Goal: Task Accomplishment & Management: Complete application form

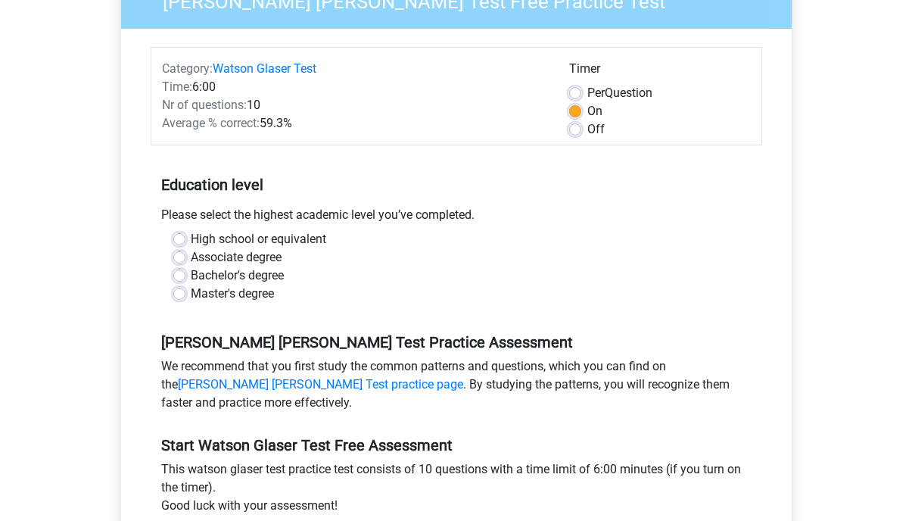
scroll to position [150, 0]
click at [191, 277] on label "Bachelor's degree" at bounding box center [237, 275] width 93 height 18
click at [179, 277] on input "Bachelor's degree" at bounding box center [179, 273] width 12 height 15
radio input "true"
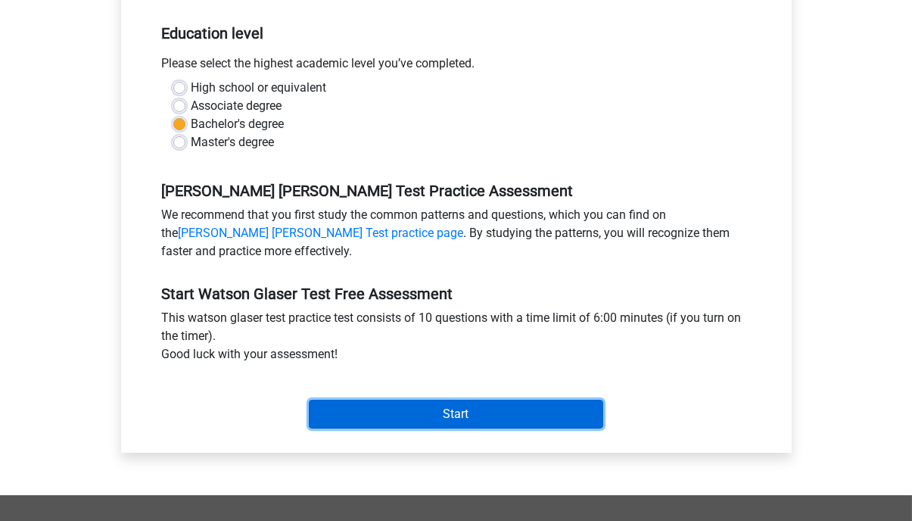
click at [415, 417] on input "Start" at bounding box center [456, 414] width 294 height 29
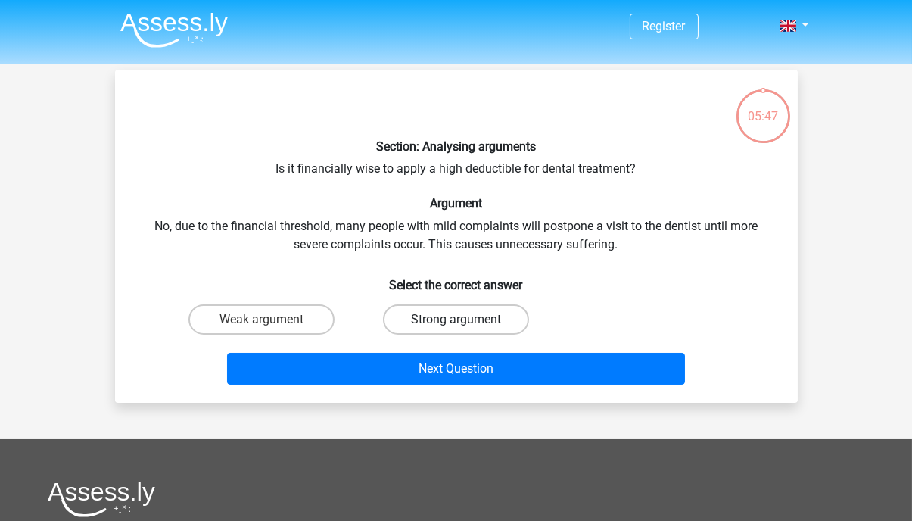
click at [479, 323] on label "Strong argument" at bounding box center [456, 319] width 146 height 30
click at [465, 323] on input "Strong argument" at bounding box center [461, 324] width 10 height 10
radio input "true"
click at [263, 314] on label "Weak argument" at bounding box center [261, 319] width 146 height 30
click at [263, 319] on input "Weak argument" at bounding box center [266, 324] width 10 height 10
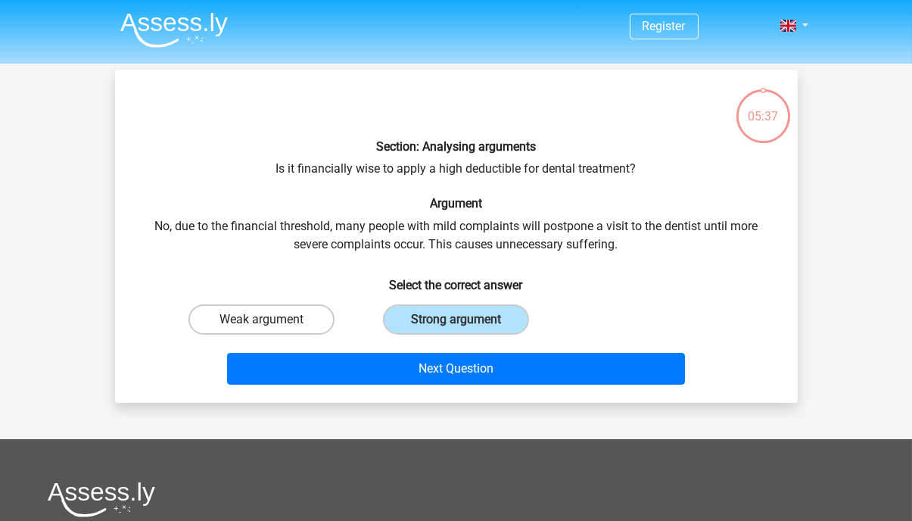
radio input "true"
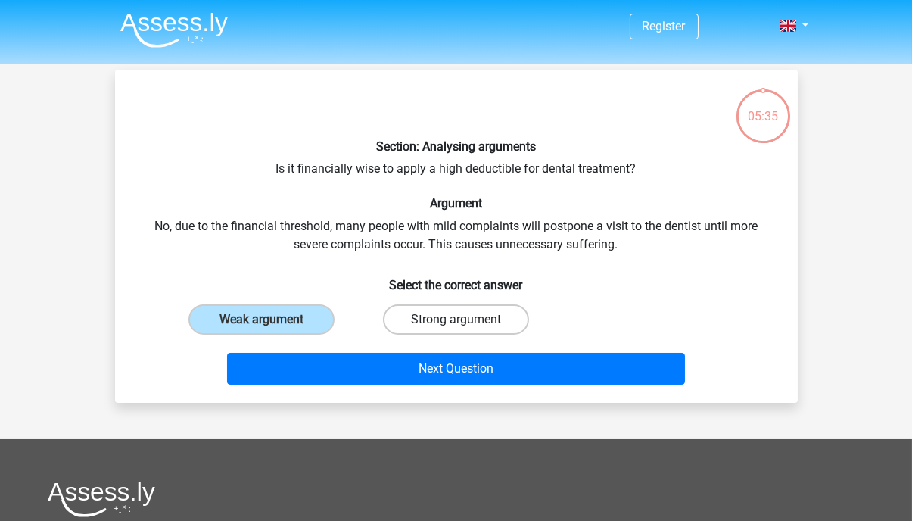
click at [453, 318] on label "Strong argument" at bounding box center [456, 319] width 146 height 30
click at [456, 319] on input "Strong argument" at bounding box center [461, 324] width 10 height 10
radio input "true"
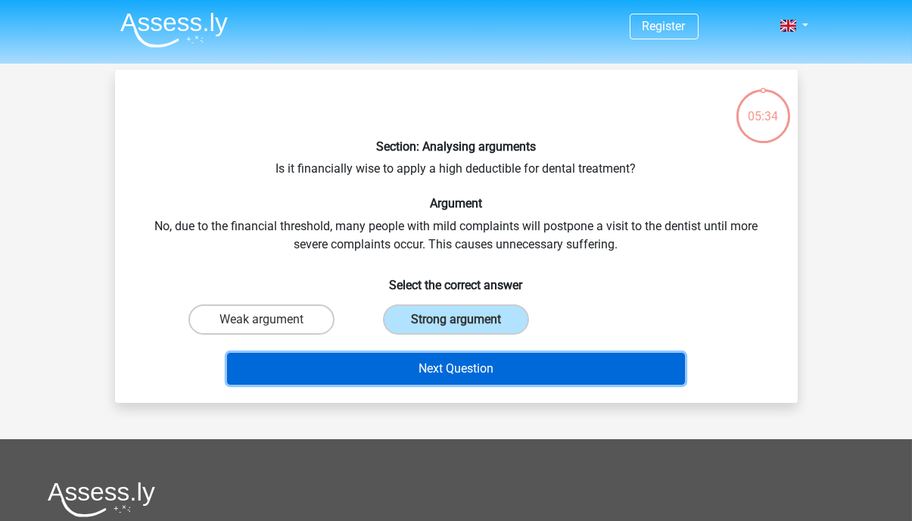
click at [410, 380] on button "Next Question" at bounding box center [456, 369] width 458 height 32
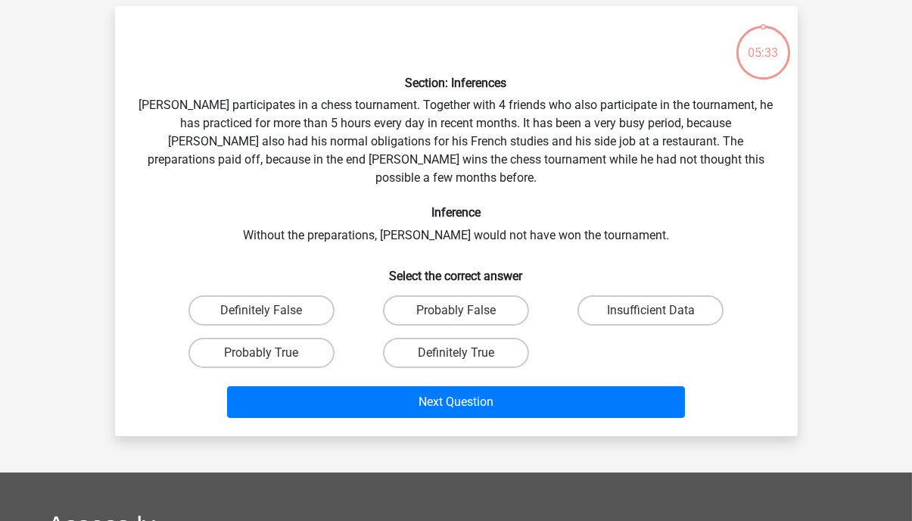
scroll to position [70, 0]
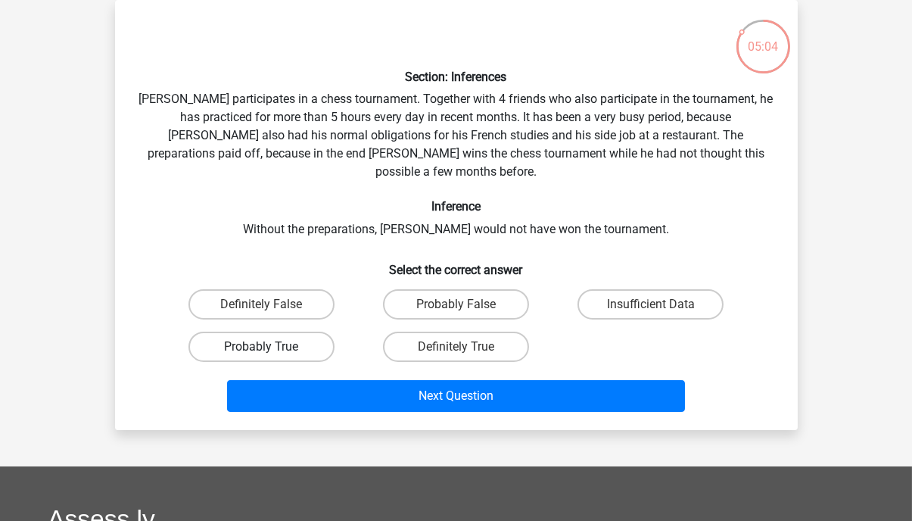
click at [316, 331] on label "Probably True" at bounding box center [261, 346] width 146 height 30
click at [271, 347] on input "Probably True" at bounding box center [266, 352] width 10 height 10
radio input "true"
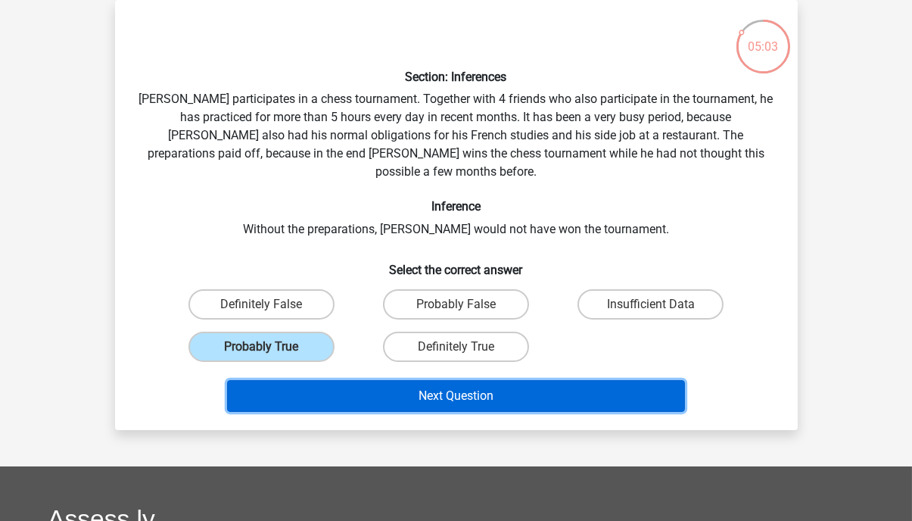
click at [400, 380] on button "Next Question" at bounding box center [456, 396] width 458 height 32
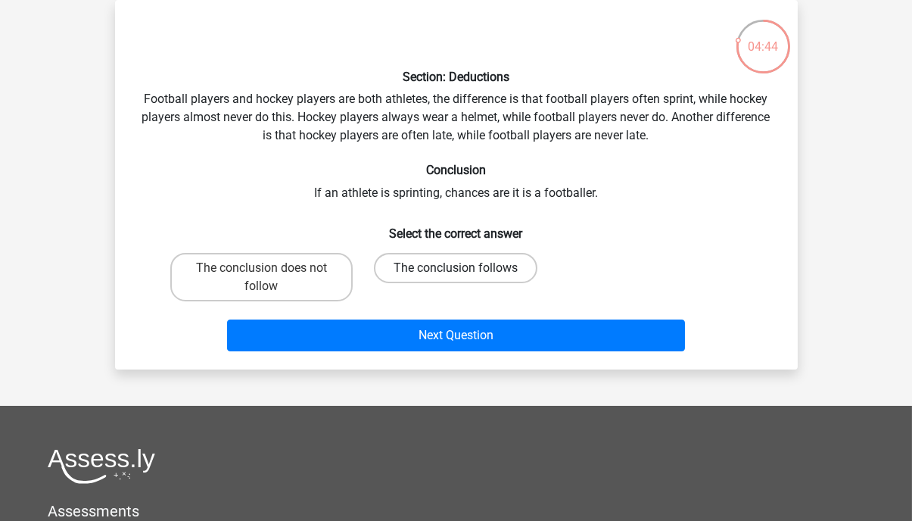
click at [415, 275] on label "The conclusion follows" at bounding box center [455, 268] width 163 height 30
click at [456, 275] on input "The conclusion follows" at bounding box center [461, 273] width 10 height 10
radio input "true"
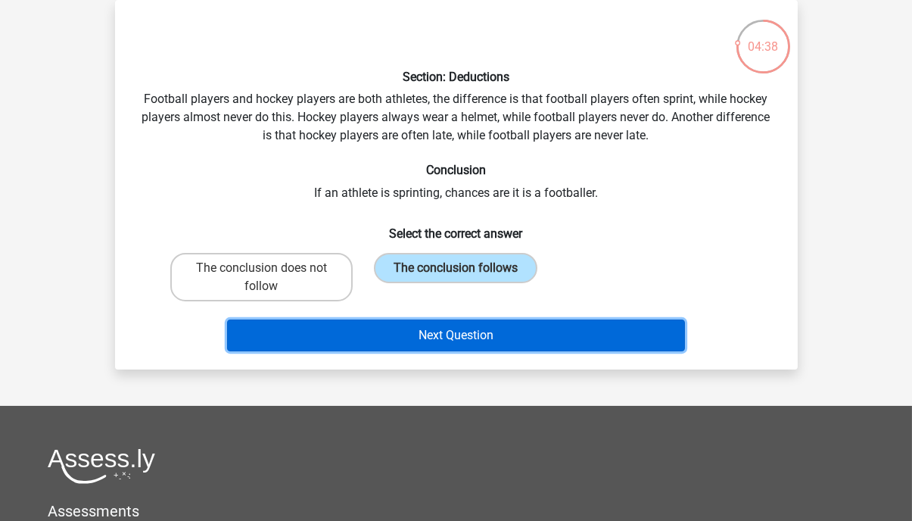
click at [432, 327] on button "Next Question" at bounding box center [456, 335] width 458 height 32
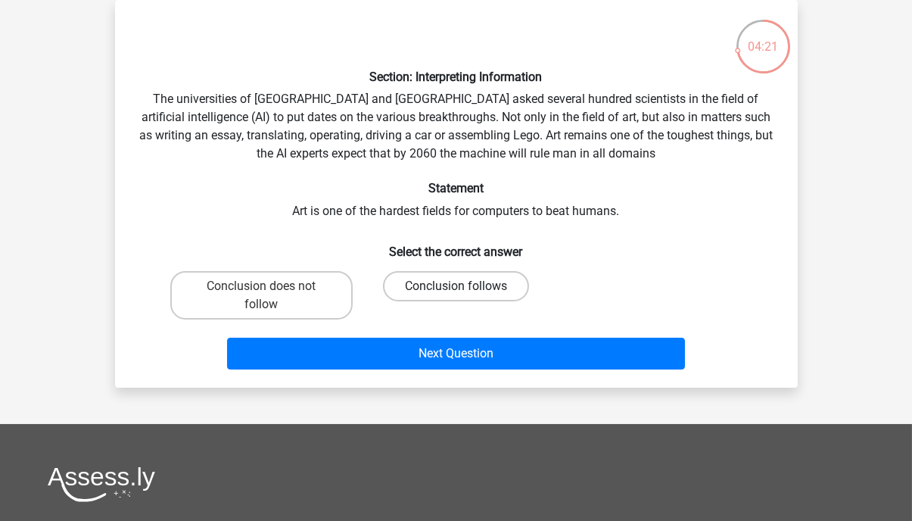
click at [435, 295] on label "Conclusion follows" at bounding box center [456, 286] width 146 height 30
click at [456, 295] on input "Conclusion follows" at bounding box center [461, 291] width 10 height 10
radio input "true"
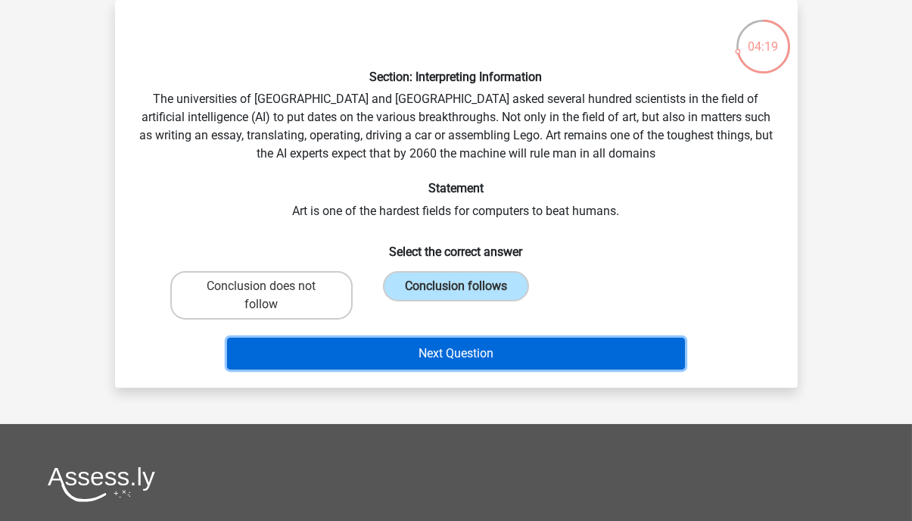
click at [437, 347] on button "Next Question" at bounding box center [456, 354] width 458 height 32
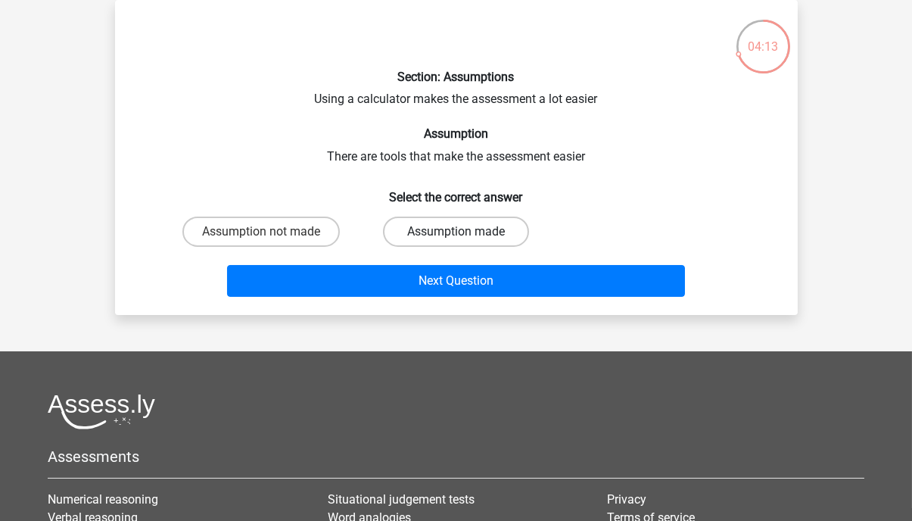
click at [447, 238] on label "Assumption made" at bounding box center [456, 231] width 146 height 30
click at [456, 238] on input "Assumption made" at bounding box center [461, 237] width 10 height 10
radio input "true"
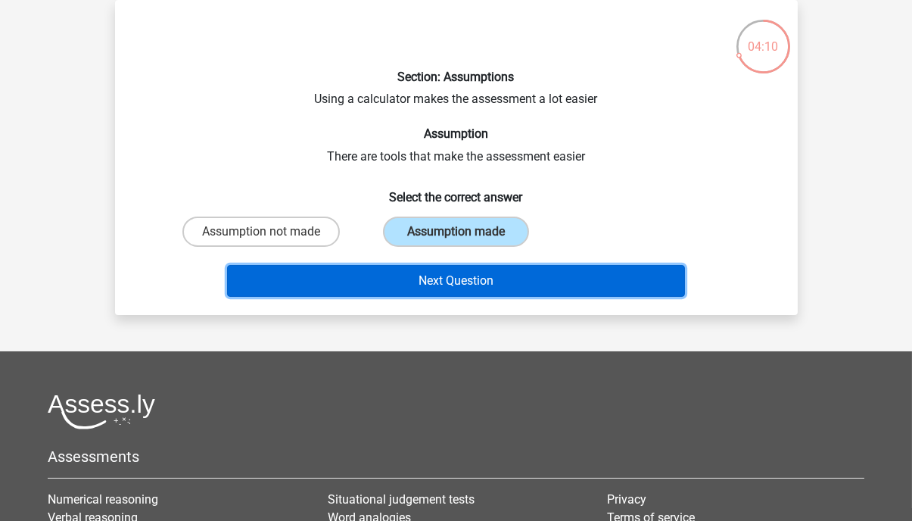
click at [461, 283] on button "Next Question" at bounding box center [456, 281] width 458 height 32
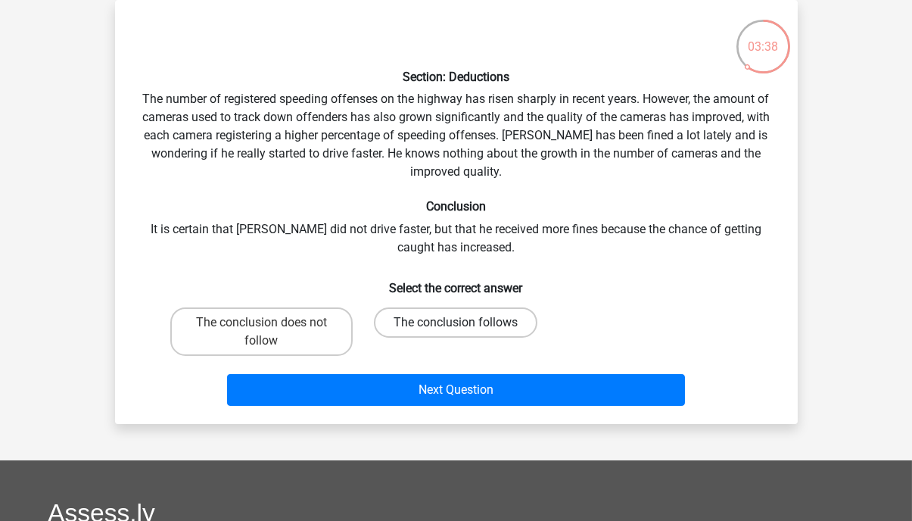
click at [442, 325] on label "The conclusion follows" at bounding box center [455, 322] width 163 height 30
click at [456, 325] on input "The conclusion follows" at bounding box center [461, 327] width 10 height 10
radio input "true"
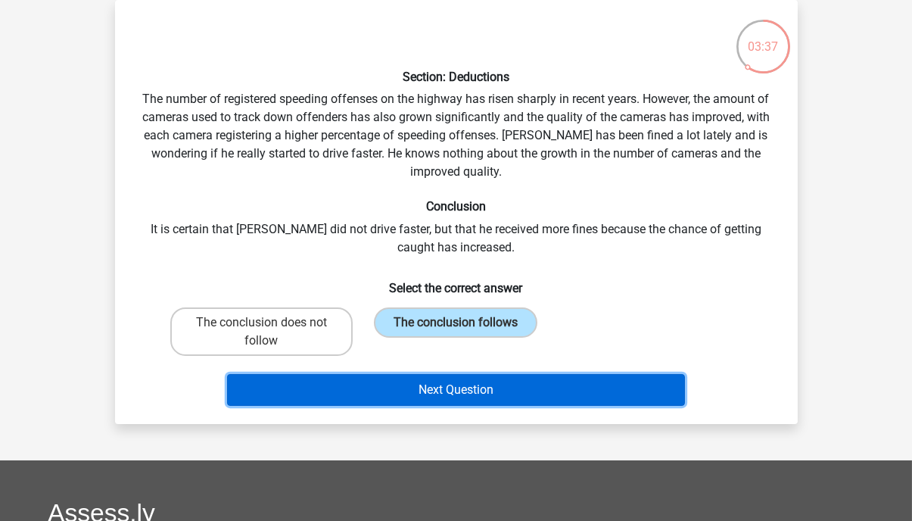
click at [459, 387] on button "Next Question" at bounding box center [456, 390] width 458 height 32
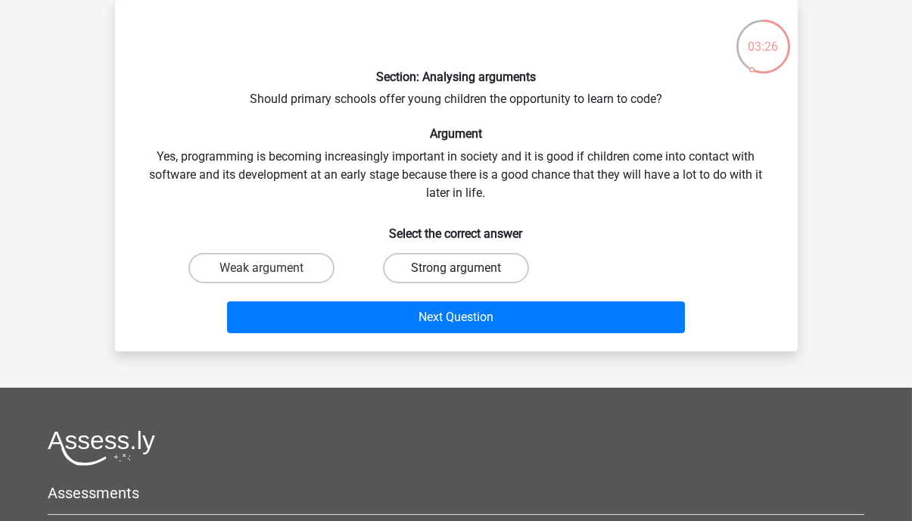
click at [483, 272] on label "Strong argument" at bounding box center [456, 268] width 146 height 30
click at [465, 272] on input "Strong argument" at bounding box center [461, 273] width 10 height 10
radio input "true"
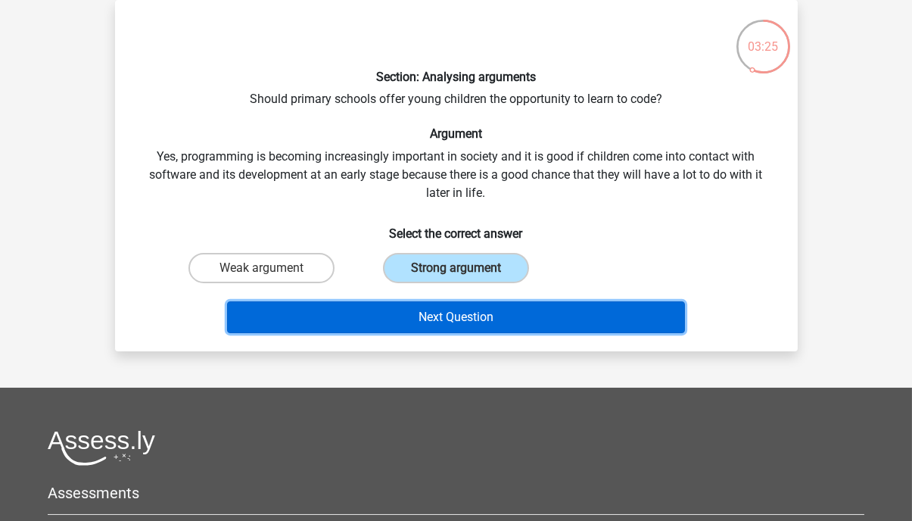
click at [501, 313] on button "Next Question" at bounding box center [456, 317] width 458 height 32
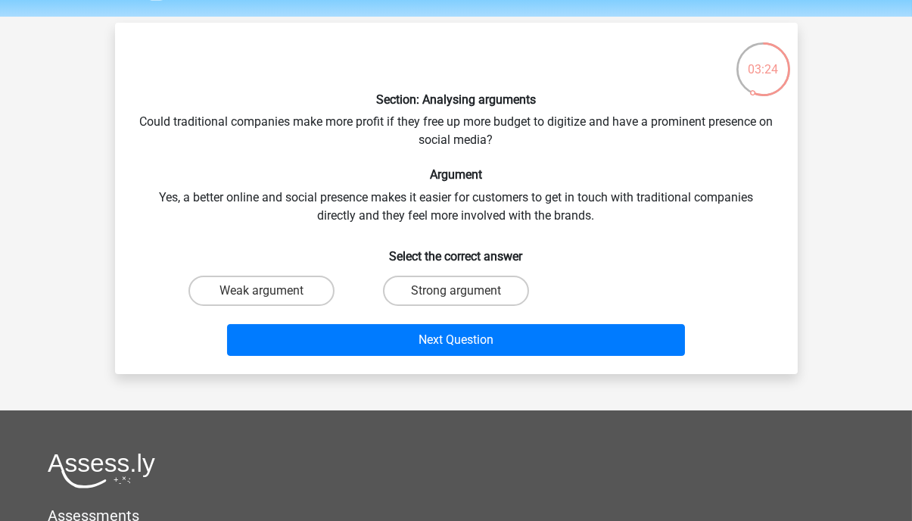
scroll to position [45, 0]
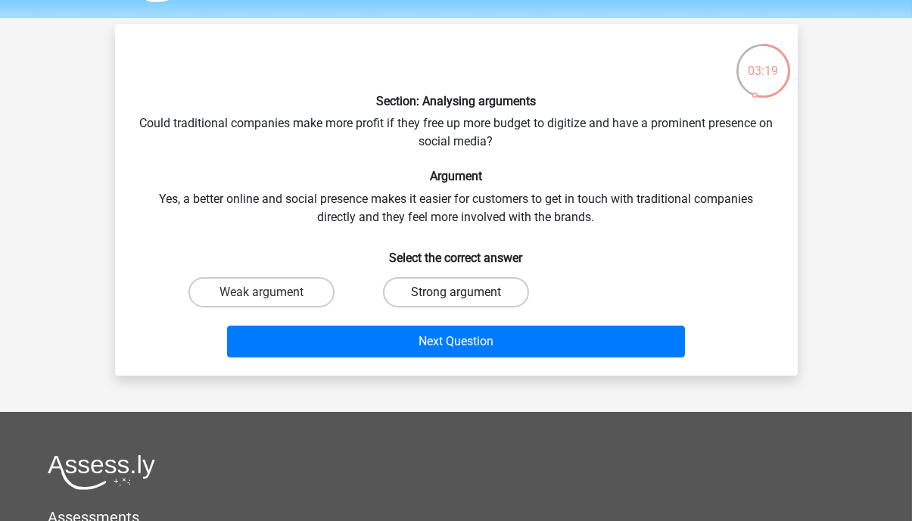
click at [512, 288] on label "Strong argument" at bounding box center [456, 292] width 146 height 30
click at [465, 292] on input "Strong argument" at bounding box center [461, 297] width 10 height 10
radio input "true"
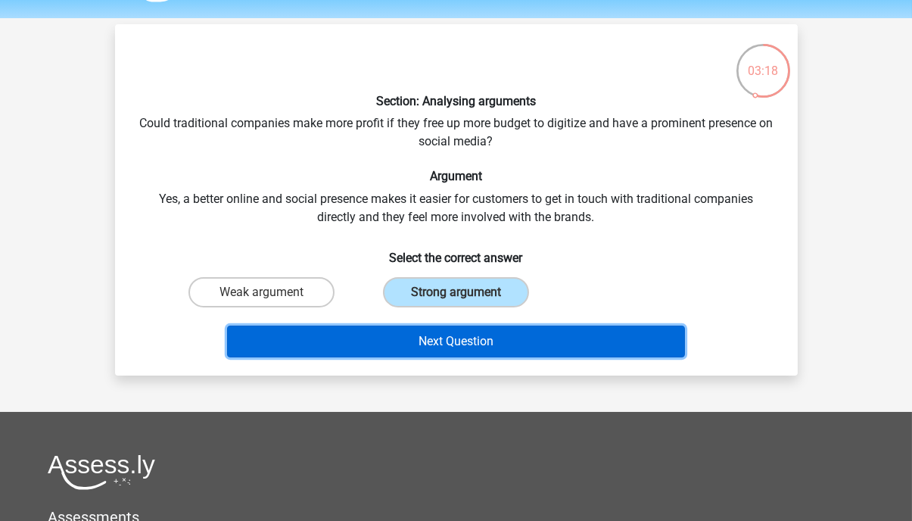
click at [515, 334] on button "Next Question" at bounding box center [456, 341] width 458 height 32
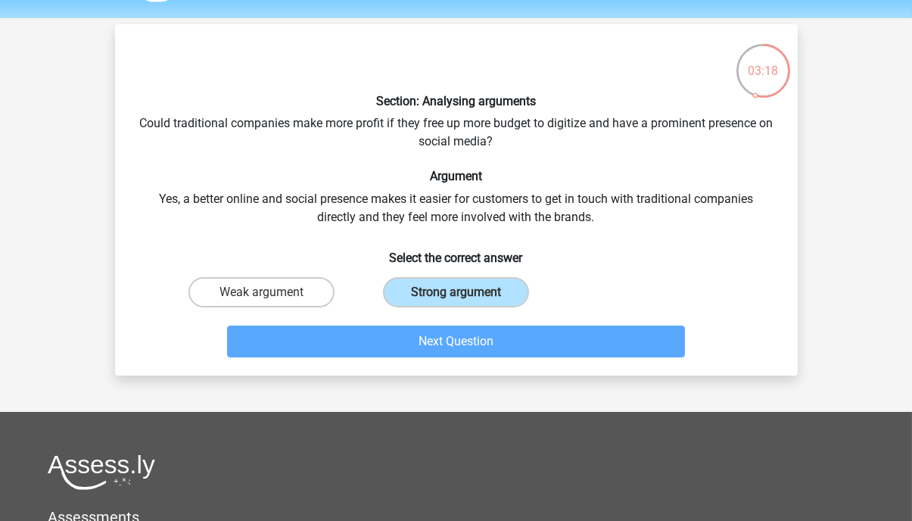
scroll to position [70, 0]
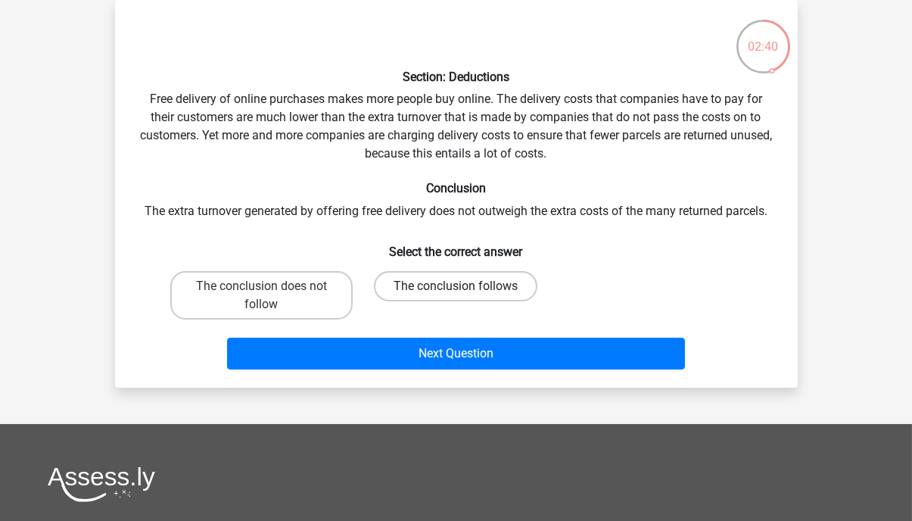
click at [496, 293] on label "The conclusion follows" at bounding box center [455, 286] width 163 height 30
click at [465, 293] on input "The conclusion follows" at bounding box center [461, 291] width 10 height 10
radio input "true"
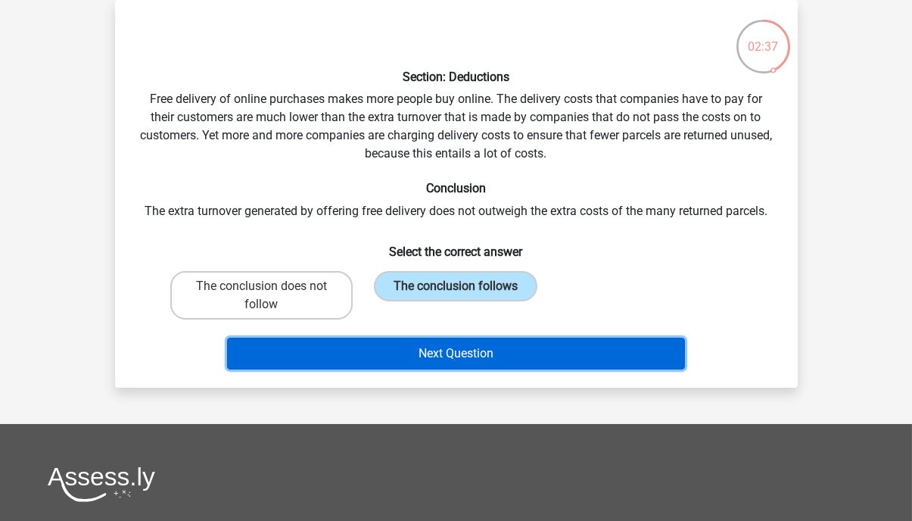
click at [501, 350] on button "Next Question" at bounding box center [456, 354] width 458 height 32
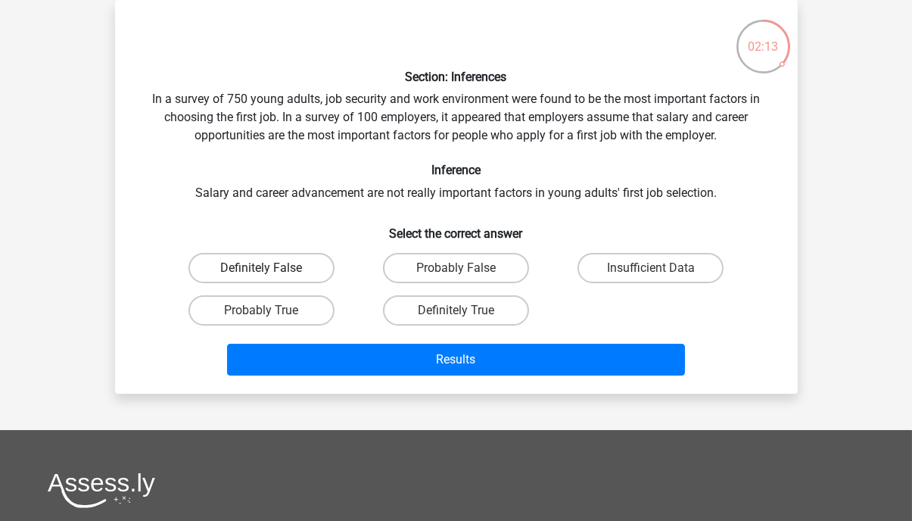
click at [314, 269] on label "Definitely False" at bounding box center [261, 268] width 146 height 30
click at [271, 269] on input "Definitely False" at bounding box center [266, 273] width 10 height 10
radio input "true"
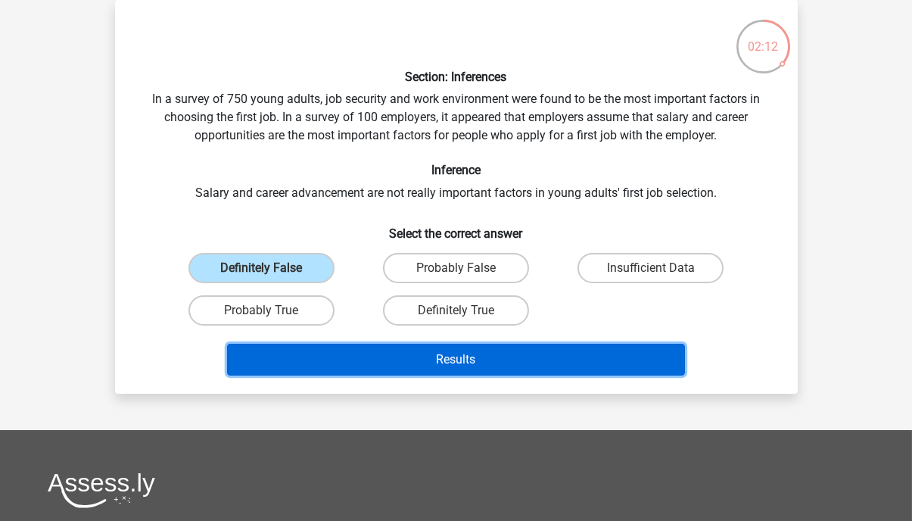
click at [413, 353] on button "Results" at bounding box center [456, 360] width 458 height 32
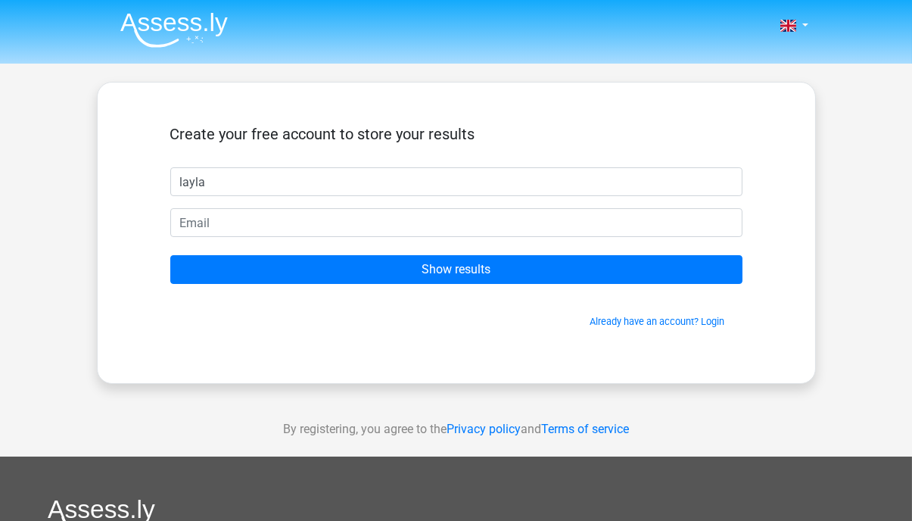
type input "layla"
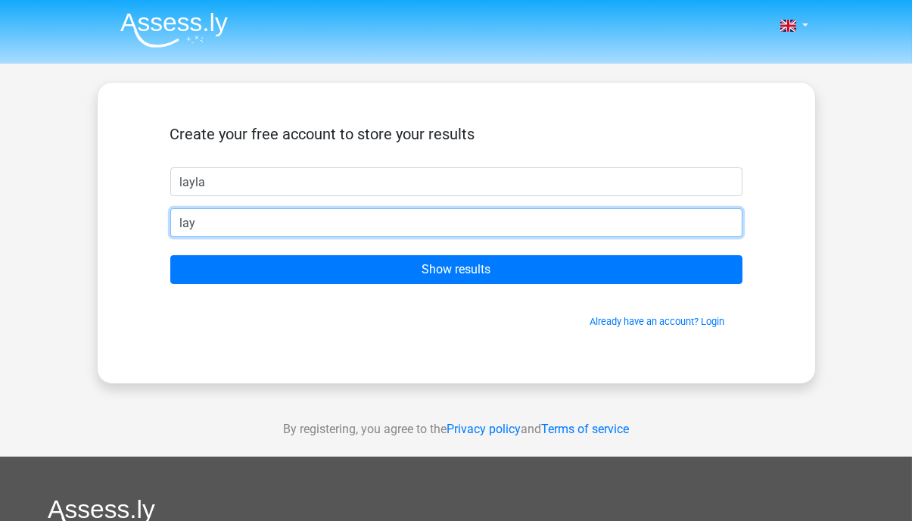
type input "layla.ross0103@gmail.com"
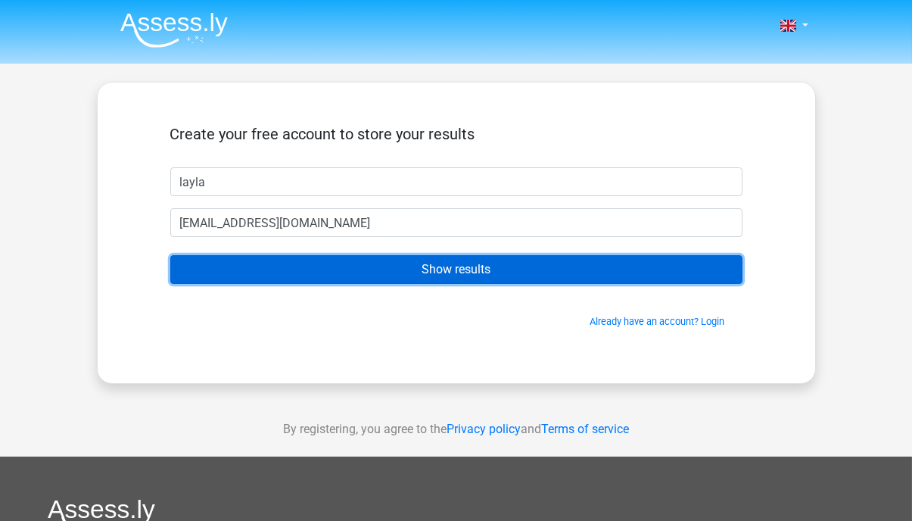
click at [393, 272] on input "Show results" at bounding box center [456, 269] width 572 height 29
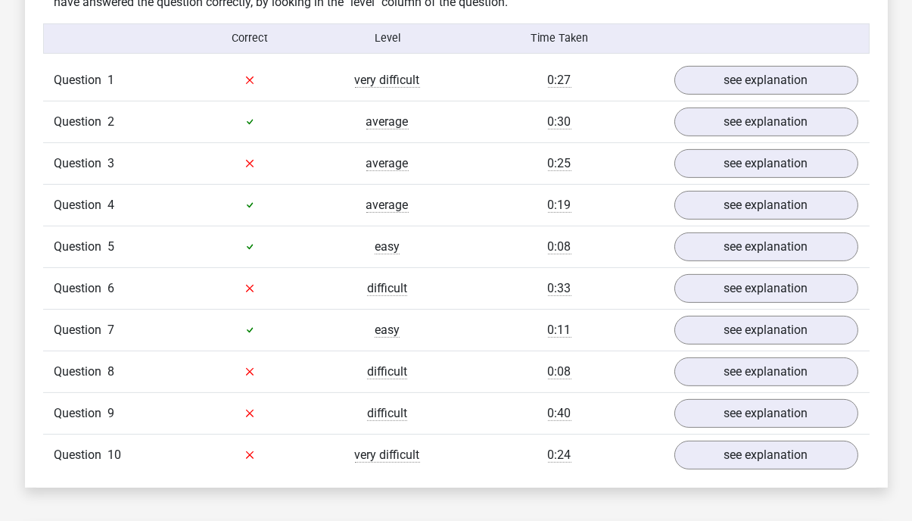
scroll to position [1212, 0]
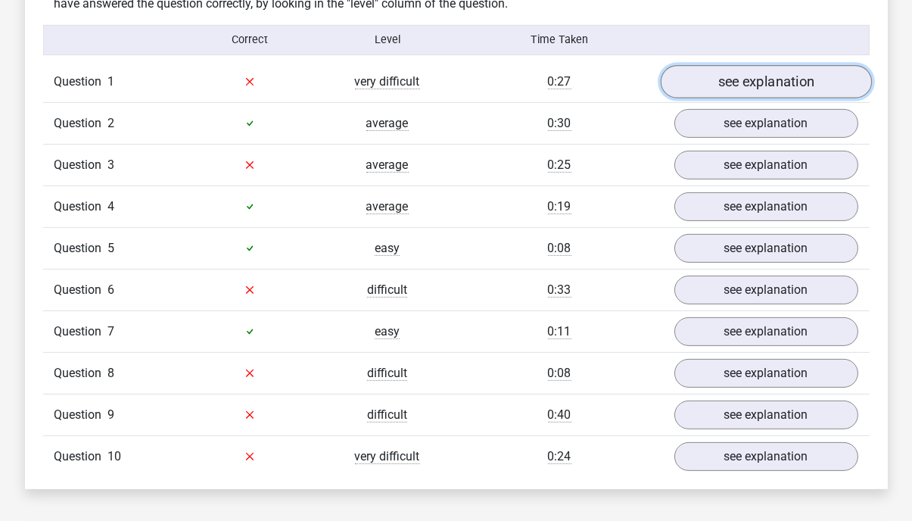
click at [776, 74] on link "see explanation" at bounding box center [765, 81] width 211 height 33
